Goal: Navigation & Orientation: Find specific page/section

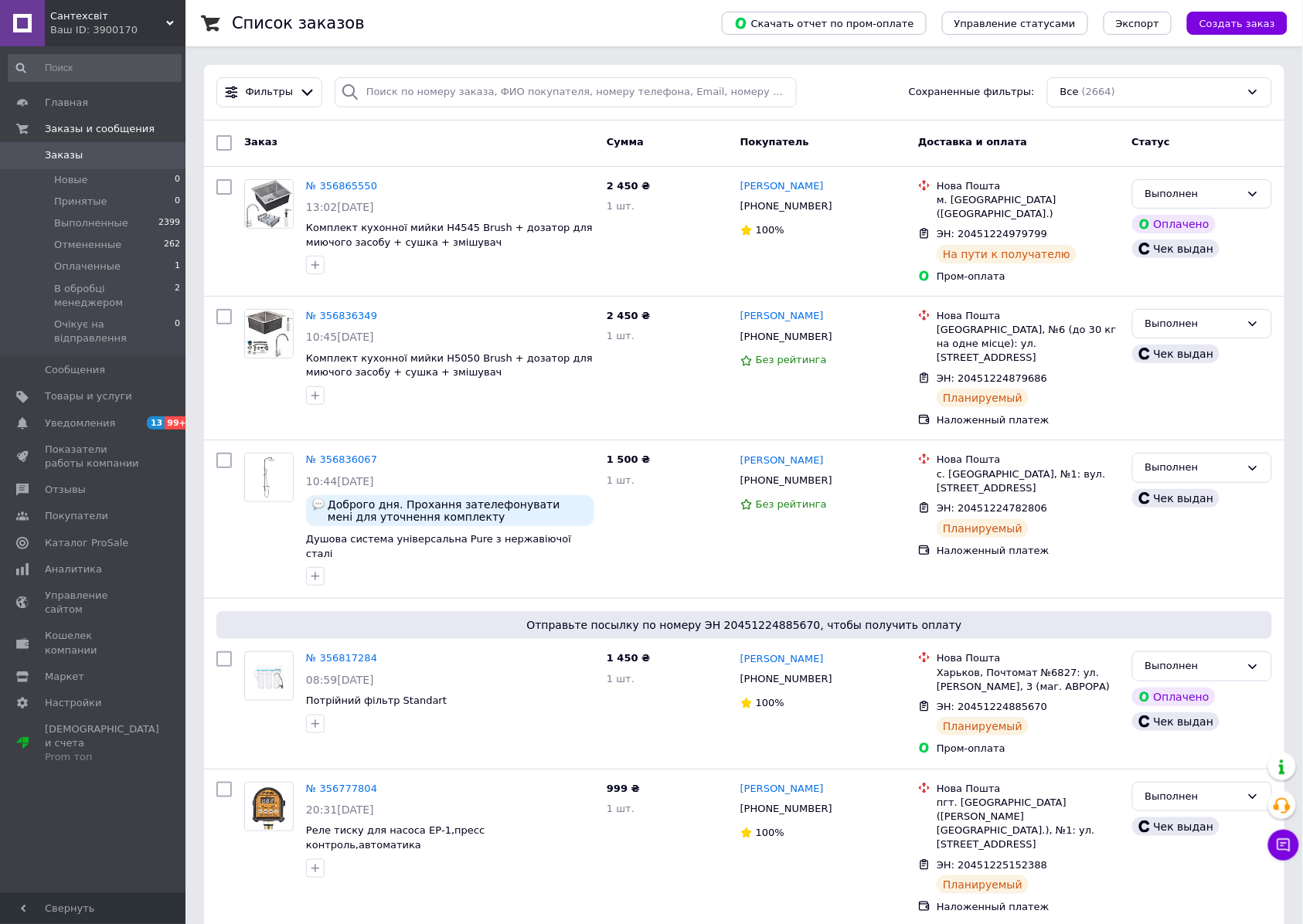
click at [117, 39] on div "Сантехсвіт Ваш ID: 3900170" at bounding box center [115, 23] width 140 height 47
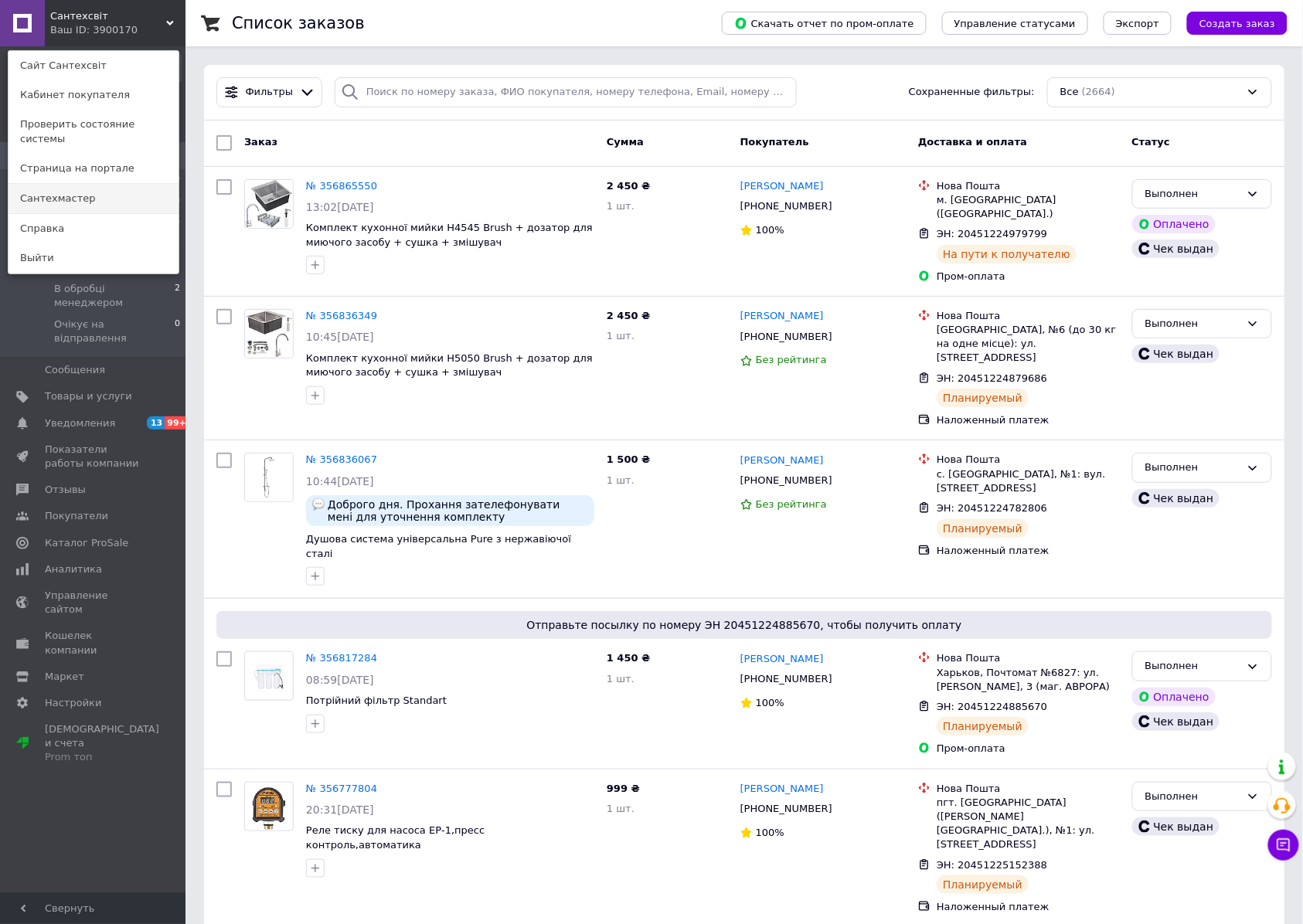
click at [115, 184] on link "Сантехмастер" at bounding box center [93, 198] width 170 height 29
